Goal: Obtain resource: Obtain resource

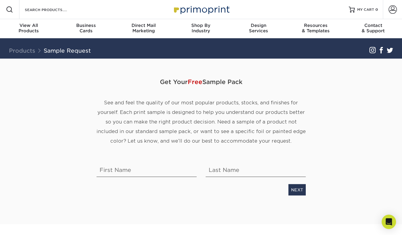
scroll to position [10, 0]
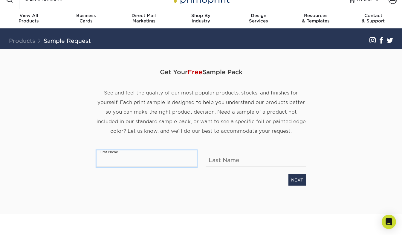
click at [144, 159] on input "text" at bounding box center [147, 158] width 100 height 17
type input "[PERSON_NAME]"
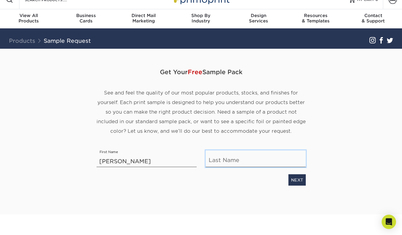
type input "[PERSON_NAME]"
click at [293, 177] on link "NEXT" at bounding box center [297, 179] width 17 height 11
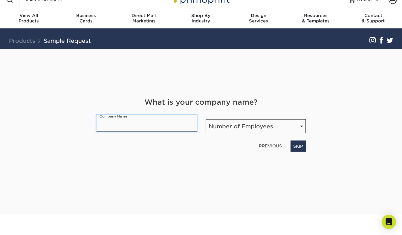
click at [130, 129] on input "text" at bounding box center [147, 123] width 100 height 17
type input "[GEOGRAPHIC_DATA]"
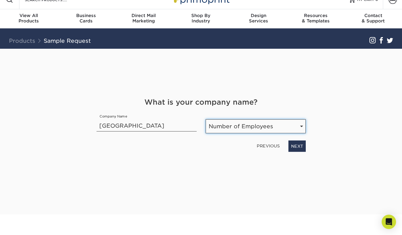
click at [269, 131] on select "Number of Employees Self-employed 1-10 employees 11-50 employees 51-200 employe…" at bounding box center [256, 126] width 100 height 14
select select "201-500"
click at [206, 119] on select "Number of Employees Self-employed 1-10 employees 11-50 employees 51-200 employe…" at bounding box center [256, 126] width 100 height 14
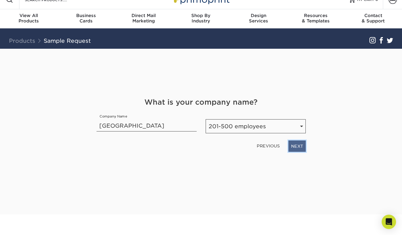
click at [302, 148] on link "NEXT" at bounding box center [297, 146] width 17 height 11
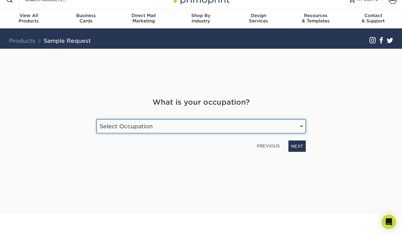
click at [204, 126] on select "Select Occupation Agency Automotive Blogger Cleaning Services Construction Educ…" at bounding box center [201, 126] width 209 height 14
select select "Hospitality"
click at [97, 119] on select "Select Occupation Agency Automotive Blogger Cleaning Services Construction Educ…" at bounding box center [201, 126] width 209 height 14
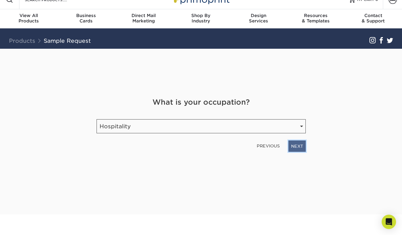
click at [302, 147] on link "NEXT" at bounding box center [297, 146] width 17 height 11
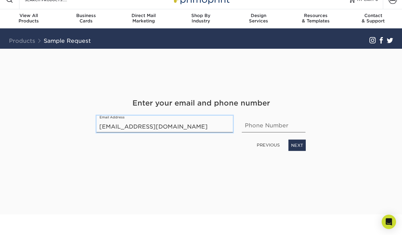
type input "[EMAIL_ADDRESS][DOMAIN_NAME]"
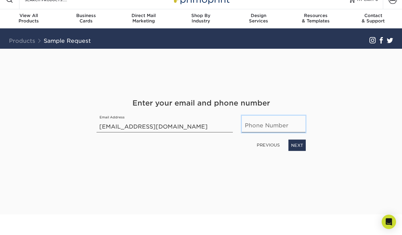
click at [252, 124] on input "text" at bounding box center [274, 124] width 64 height 17
type input "4074596550"
click at [302, 147] on link "NEXT" at bounding box center [297, 145] width 17 height 11
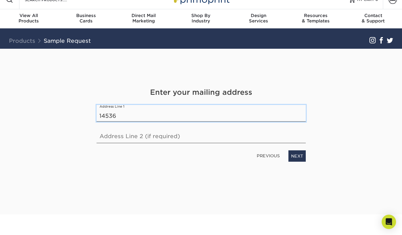
type input "[STREET_ADDRESS]"
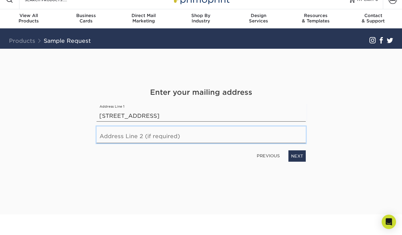
type input "9103"
drag, startPoint x: 150, startPoint y: 142, endPoint x: 94, endPoint y: 144, distance: 56.3
click at [94, 144] on div "Enter your mailing address Address Line [STREET_ADDRESS] Address Line 2 (if req…" at bounding box center [201, 124] width 218 height 75
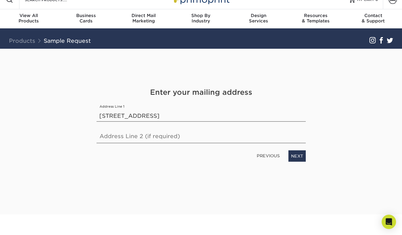
click at [311, 159] on div "Get Your Free Sample Pack See and feel the quality of our most popular products…" at bounding box center [201, 132] width 350 height 166
click at [299, 157] on link "NEXT" at bounding box center [297, 155] width 17 height 11
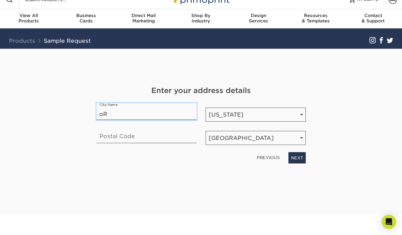
type input "o"
type input "Orlando"
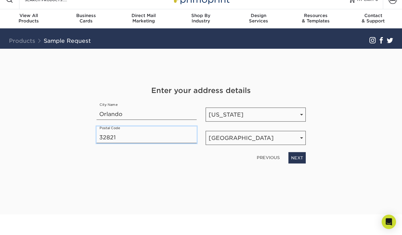
type input "32821"
click at [240, 178] on div "Get Your Free Sample Pack See and feel the quality of our most popular products…" at bounding box center [201, 124] width 209 height 151
click at [299, 157] on link "NEXT" at bounding box center [297, 157] width 17 height 11
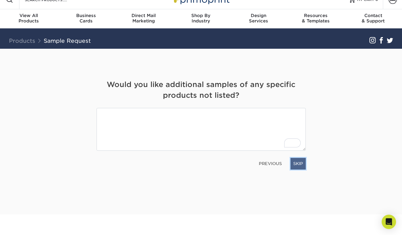
click at [295, 164] on link "SKIP" at bounding box center [298, 163] width 15 height 11
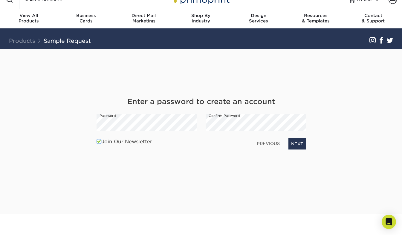
click at [98, 142] on span at bounding box center [99, 142] width 5 height 6
click at [0, 0] on input "Join Our Newsletter" at bounding box center [0, 0] width 0 height 0
click at [291, 143] on link "NEXT" at bounding box center [297, 143] width 17 height 11
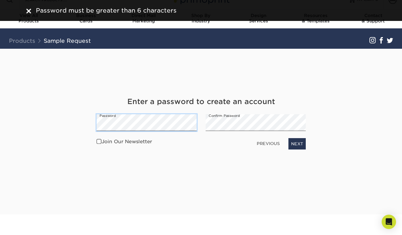
click at [43, 141] on div "Get Your Free Sample Pack See and feel the quality of our most popular products…" at bounding box center [201, 132] width 350 height 166
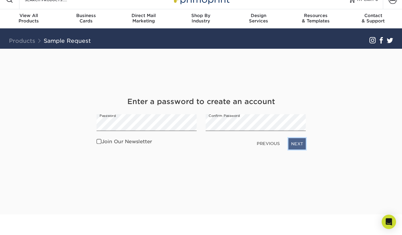
click at [295, 141] on link "NEXT" at bounding box center [297, 143] width 17 height 11
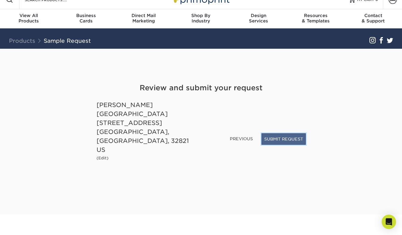
click at [279, 143] on button "SUBMIT REQUEST" at bounding box center [284, 138] width 44 height 11
